Goal: Task Accomplishment & Management: Use online tool/utility

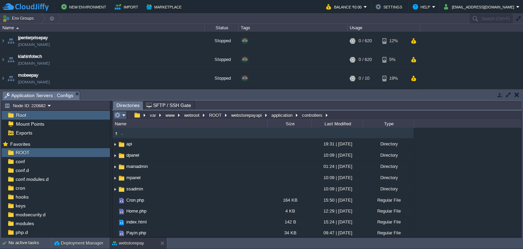
click at [121, 115] on em at bounding box center [119, 115] width 11 height 6
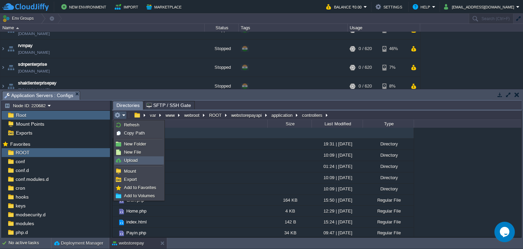
click at [134, 159] on span "Upload" at bounding box center [131, 160] width 14 height 5
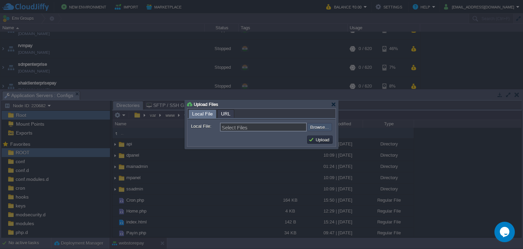
click at [322, 127] on input "file" at bounding box center [289, 127] width 86 height 8
type input "C:\fakepath\Payin.php"
type input "Payin.php"
click at [322, 140] on button "Upload" at bounding box center [319, 139] width 23 height 6
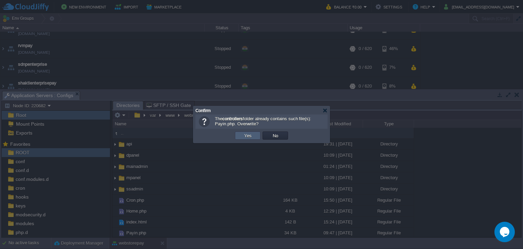
click at [251, 137] on button "Yes" at bounding box center [248, 135] width 12 height 6
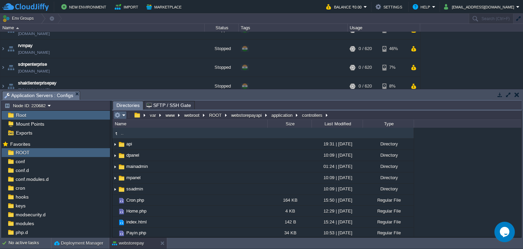
click at [124, 118] on em at bounding box center [119, 115] width 11 height 6
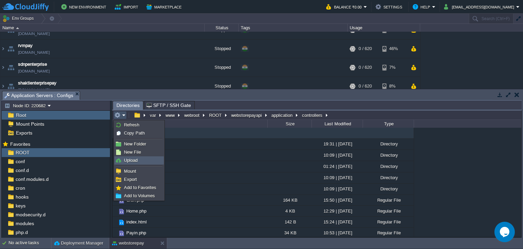
click at [134, 160] on span "Upload" at bounding box center [131, 160] width 14 height 5
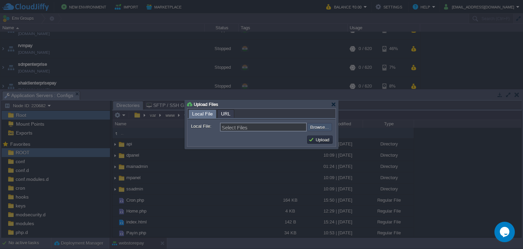
click at [312, 127] on input "file" at bounding box center [289, 127] width 86 height 8
type input "C:\fakepath\Payin.php"
type input "Payin.php"
click at [314, 140] on button "Upload" at bounding box center [319, 139] width 23 height 6
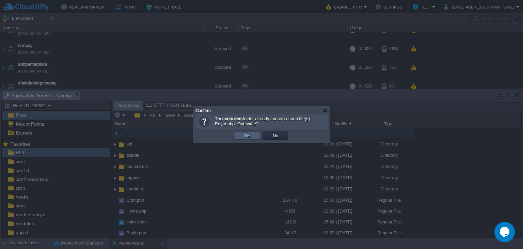
click at [252, 132] on td "Yes" at bounding box center [248, 135] width 26 height 8
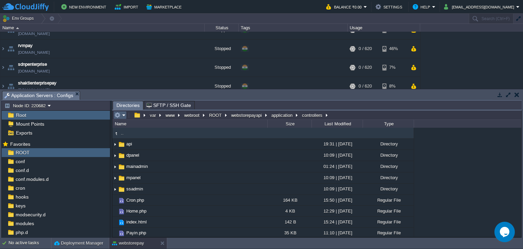
click at [124, 118] on em at bounding box center [119, 115] width 11 height 6
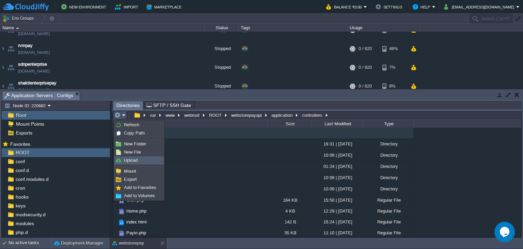
click at [137, 161] on span "Upload" at bounding box center [131, 160] width 14 height 5
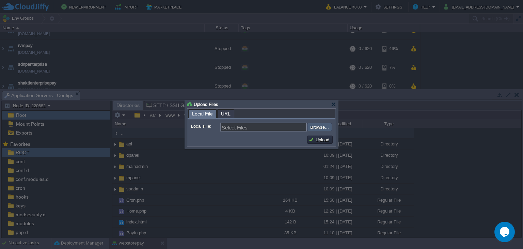
click at [314, 127] on input "file" at bounding box center [289, 127] width 86 height 8
type input "C:\fakepath\Payin.php"
type input "Payin.php"
click at [320, 137] on button "Upload" at bounding box center [319, 139] width 23 height 6
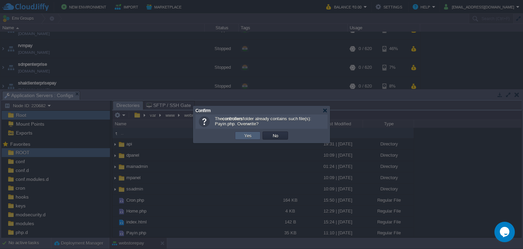
click at [255, 137] on td "Yes" at bounding box center [248, 135] width 26 height 8
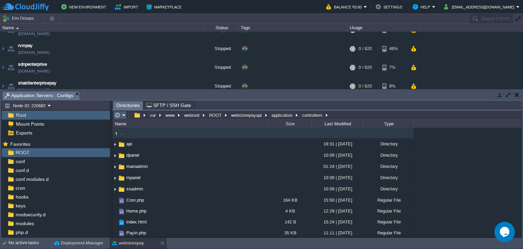
click at [119, 116] on button "button" at bounding box center [117, 115] width 6 height 6
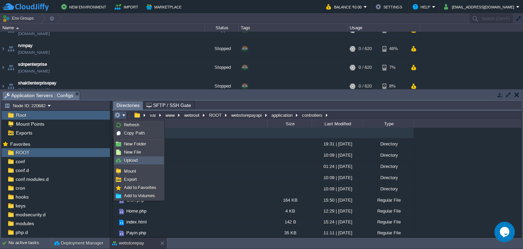
click at [141, 163] on link "Upload" at bounding box center [139, 160] width 49 height 7
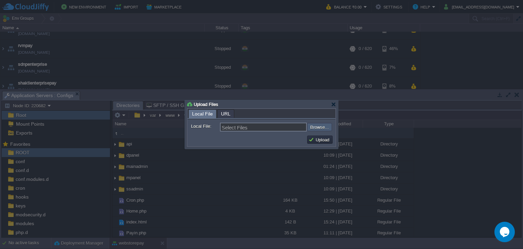
click at [318, 125] on input "file" at bounding box center [289, 127] width 86 height 8
type input "C:\fakepath\Payin.php"
type input "Payin.php"
click at [325, 140] on button "Upload" at bounding box center [319, 139] width 23 height 6
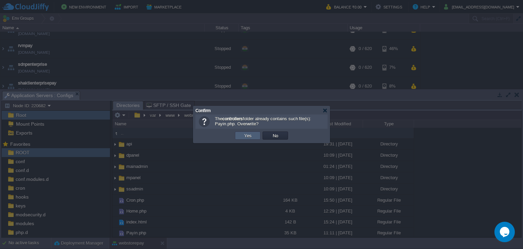
click at [253, 137] on td "Yes" at bounding box center [248, 135] width 26 height 8
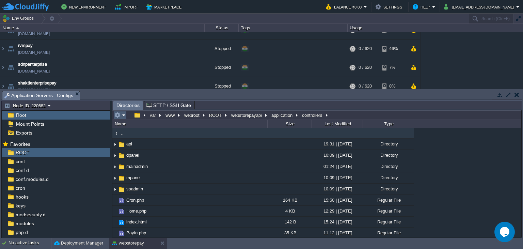
click at [122, 115] on em at bounding box center [119, 115] width 11 height 6
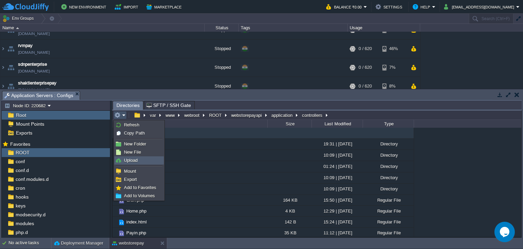
click at [130, 161] on span "Upload" at bounding box center [131, 160] width 14 height 5
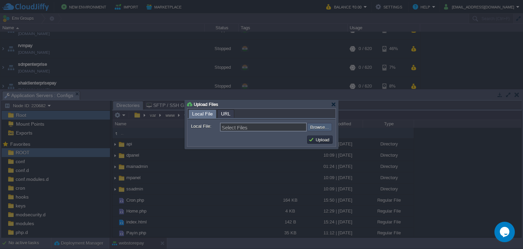
click at [325, 126] on input "file" at bounding box center [289, 127] width 86 height 8
type input "C:\fakepath\Payin.php"
type input "Payin.php"
click at [324, 142] on button "Upload" at bounding box center [319, 139] width 23 height 6
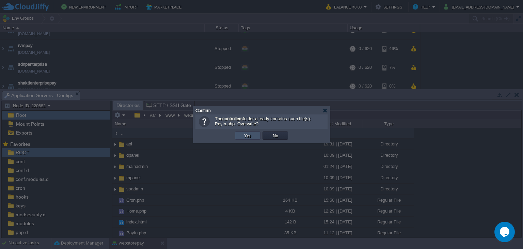
click at [249, 136] on button "Yes" at bounding box center [248, 135] width 12 height 6
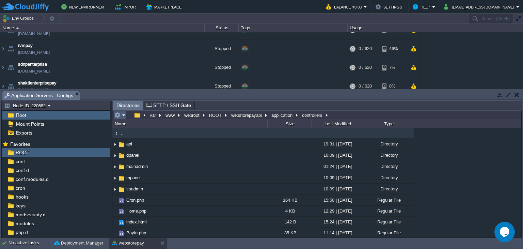
click at [122, 118] on em at bounding box center [119, 115] width 11 height 6
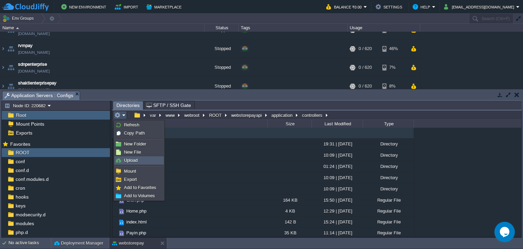
click at [138, 162] on link "Upload" at bounding box center [139, 160] width 49 height 7
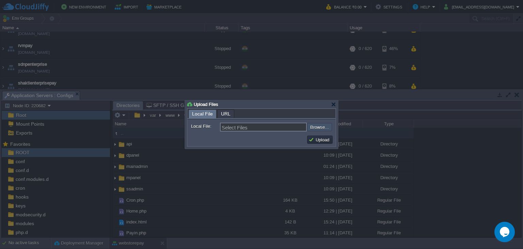
click at [320, 128] on input "file" at bounding box center [289, 127] width 86 height 8
type input "C:\fakepath\Payin.php"
type input "Payin.php"
click at [325, 140] on button "Upload" at bounding box center [319, 139] width 23 height 6
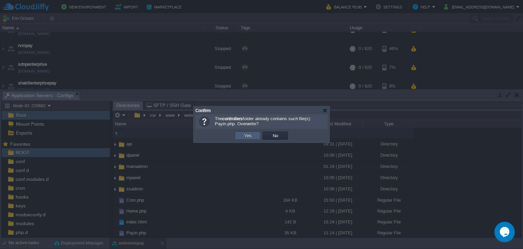
click at [255, 137] on td "Yes" at bounding box center [248, 135] width 26 height 8
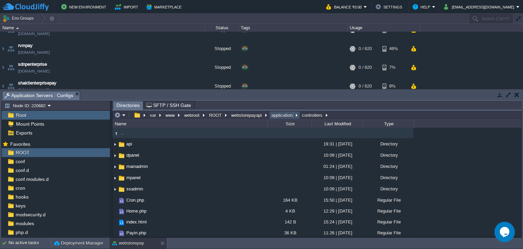
click at [278, 118] on button "application" at bounding box center [282, 115] width 24 height 6
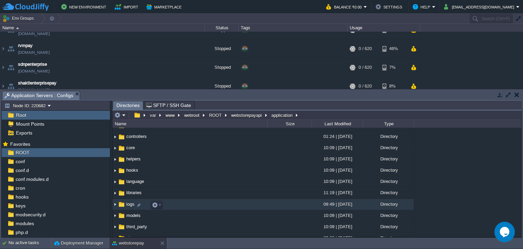
scroll to position [60, 0]
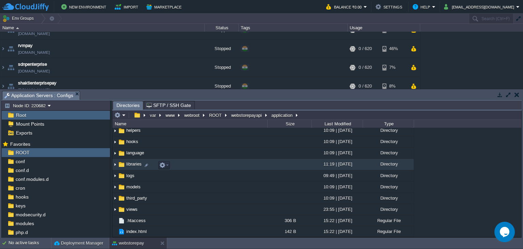
click at [126, 161] on td "libraries" at bounding box center [189, 164] width 155 height 11
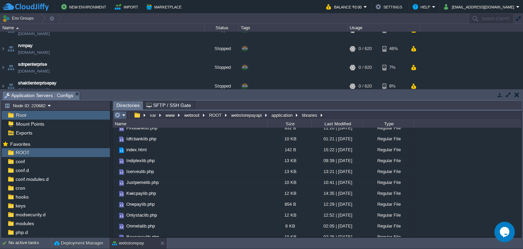
click at [119, 115] on button "button" at bounding box center [117, 115] width 6 height 6
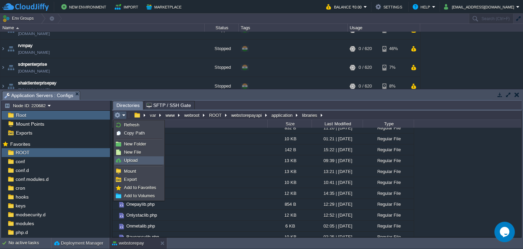
click at [131, 162] on span "Upload" at bounding box center [131, 160] width 14 height 5
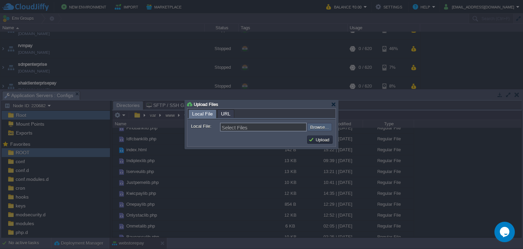
click at [323, 128] on input "file" at bounding box center [289, 127] width 86 height 8
type input "C:\fakepath\Indiplexlib.php"
type input "Indiplexlib.php"
click at [315, 142] on button "Upload" at bounding box center [319, 139] width 23 height 6
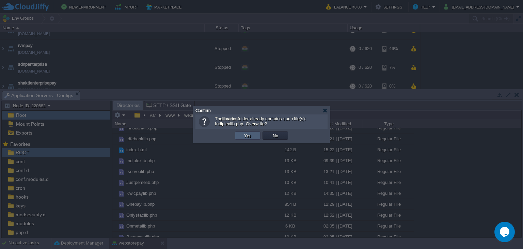
click at [249, 137] on button "Yes" at bounding box center [248, 135] width 12 height 6
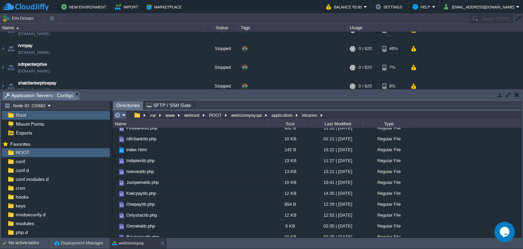
click at [118, 116] on button "button" at bounding box center [117, 115] width 6 height 6
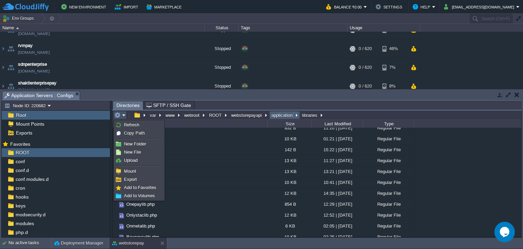
click at [282, 116] on button "application" at bounding box center [282, 115] width 24 height 6
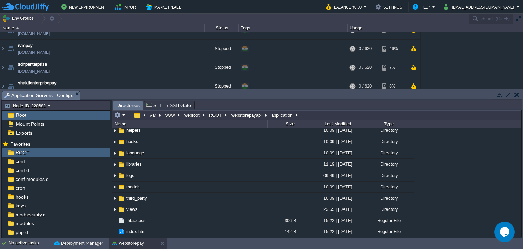
click at [136, 111] on span "controllers" at bounding box center [136, 108] width 22 height 6
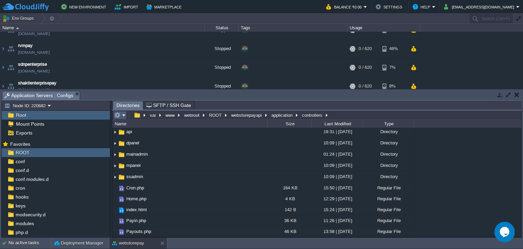
click at [125, 114] on em at bounding box center [119, 115] width 11 height 6
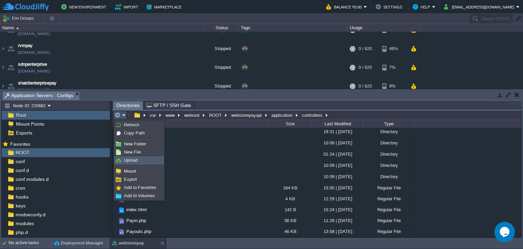
click at [136, 160] on span "Upload" at bounding box center [131, 160] width 14 height 5
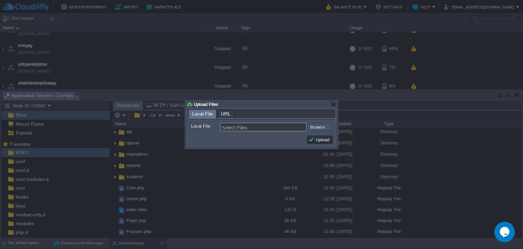
click at [324, 125] on input "file" at bounding box center [289, 127] width 86 height 8
type input "C:\fakepath\Payin.php"
type input "Payin.php"
click at [312, 141] on button "Upload" at bounding box center [319, 139] width 23 height 6
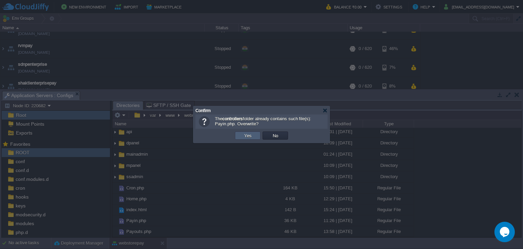
click at [248, 134] on button "Yes" at bounding box center [248, 135] width 12 height 6
